Goal: Information Seeking & Learning: Learn about a topic

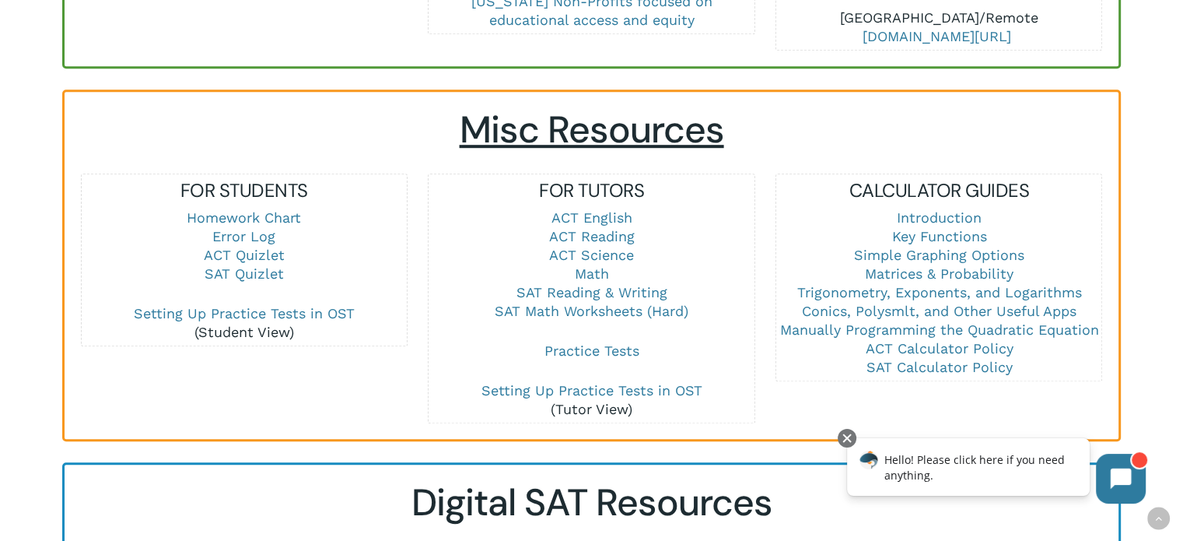
scroll to position [986, 0]
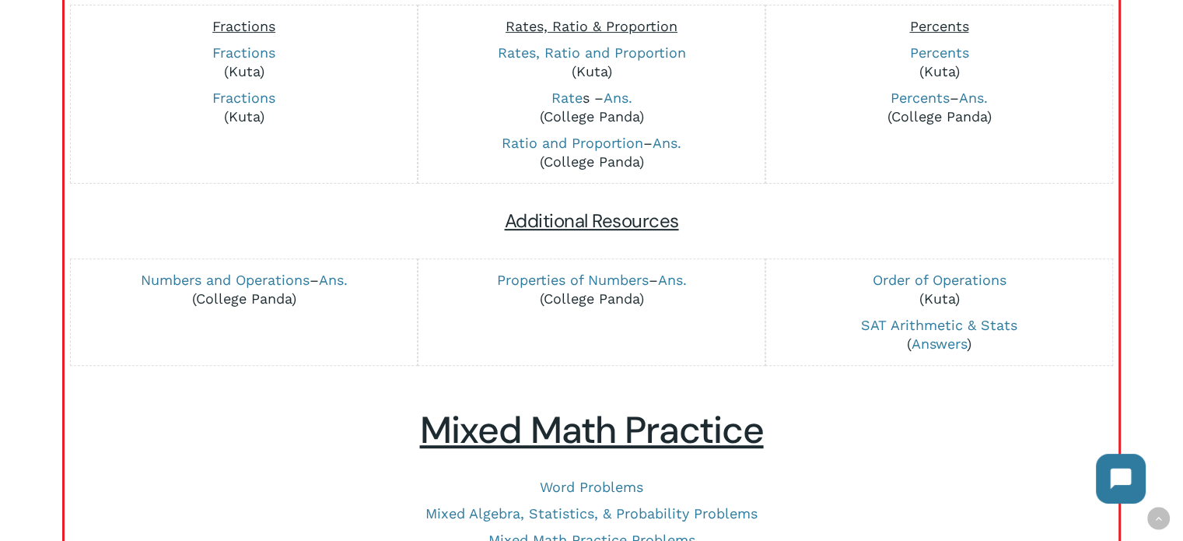
scroll to position [506, 0]
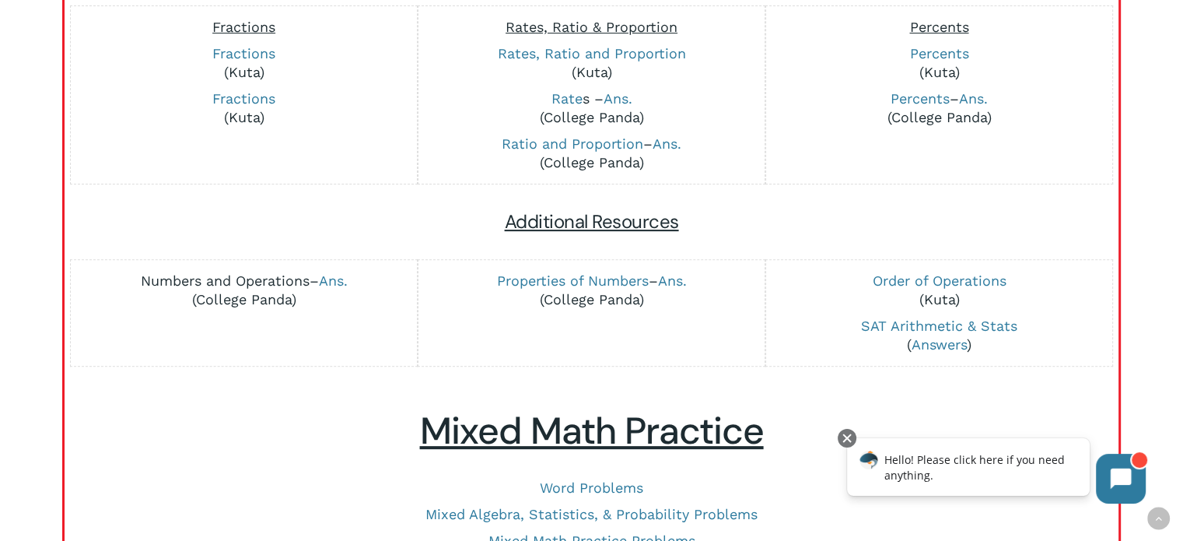
click at [255, 284] on link "Numbers and Operations" at bounding box center [225, 280] width 169 height 16
click at [534, 278] on link "Properties of Numbers" at bounding box center [572, 280] width 152 height 16
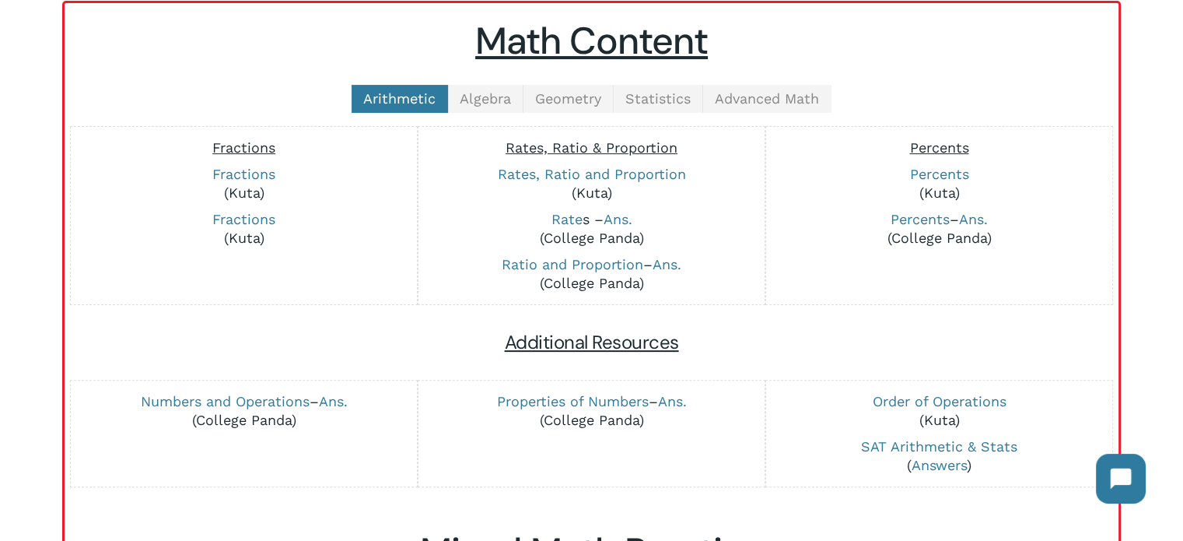
scroll to position [452, 0]
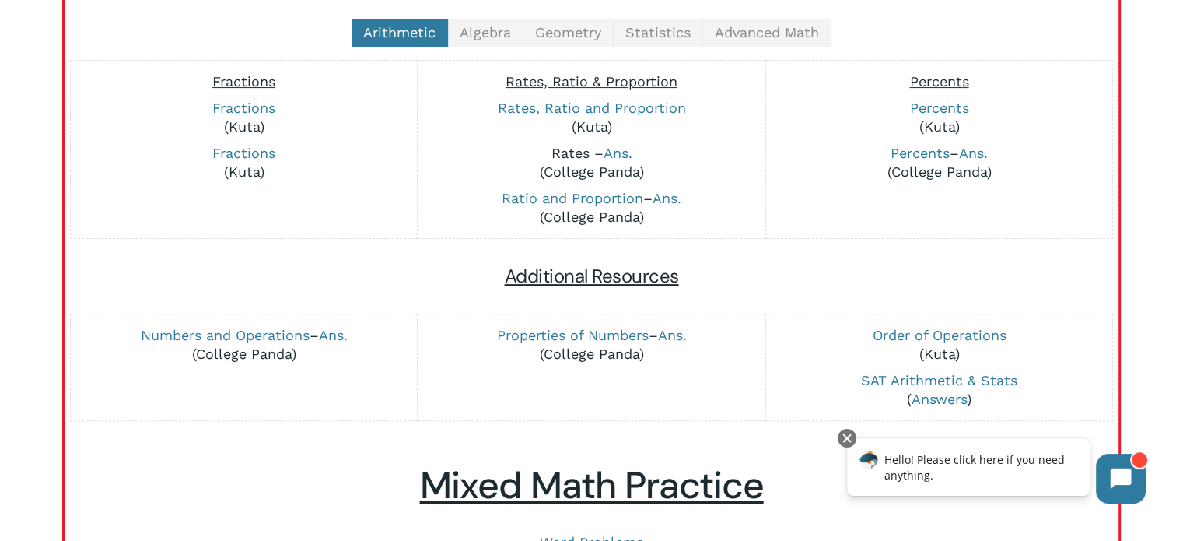
click at [565, 147] on link "Rate" at bounding box center [566, 153] width 31 height 16
